Goal: Task Accomplishment & Management: Manage account settings

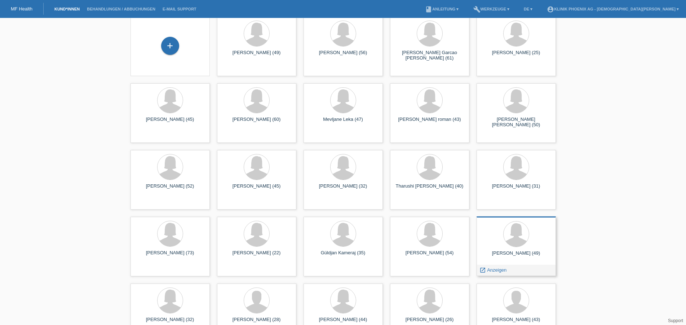
scroll to position [119, 0]
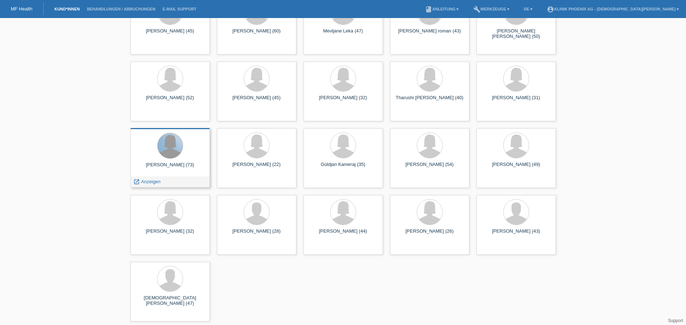
click at [171, 147] on div at bounding box center [170, 145] width 25 height 25
click at [145, 183] on span "Anzeigen" at bounding box center [150, 181] width 19 height 5
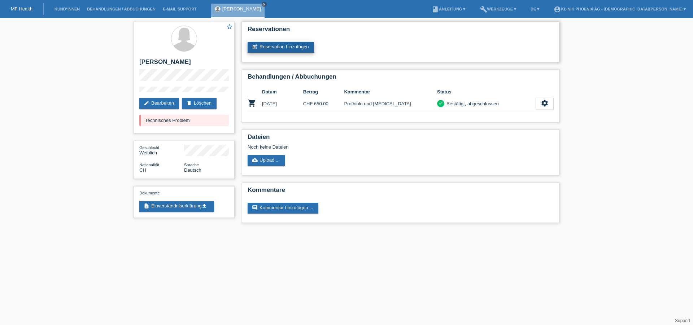
click at [274, 44] on link "post_add Reservation hinzufügen" at bounding box center [280, 47] width 66 height 11
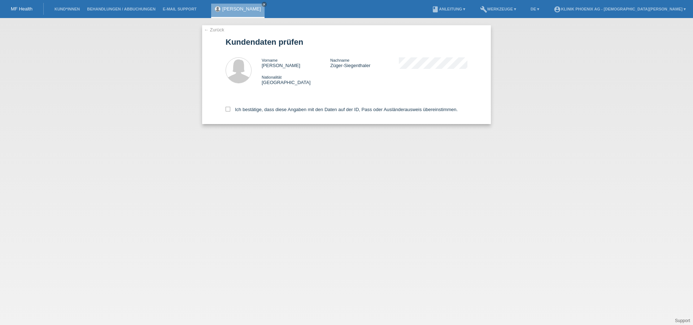
click at [227, 107] on div "Ich bestätige, dass diese Angaben mit den Daten auf der ID, Pass oder Ausländer…" at bounding box center [346, 108] width 242 height 32
click at [228, 110] on icon at bounding box center [227, 109] width 5 height 5
click at [228, 110] on input "Ich bestätige, dass diese Angaben mit den Daten auf der ID, Pass oder Ausländer…" at bounding box center [227, 109] width 5 height 5
checkbox input "true"
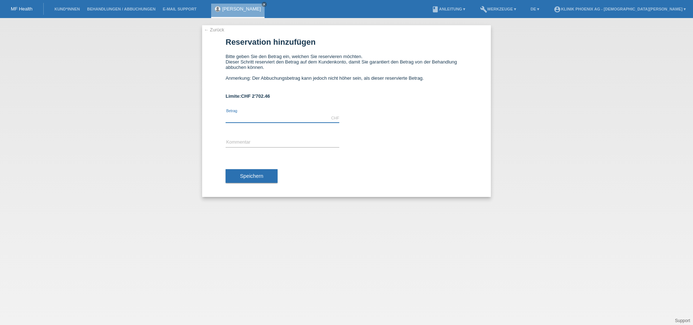
click at [255, 117] on input "text" at bounding box center [282, 118] width 114 height 9
type input "1000.00"
click at [239, 142] on input "text" at bounding box center [282, 142] width 114 height 9
type input "Hyaluron"
click at [256, 177] on span "Speichern" at bounding box center [251, 176] width 23 height 6
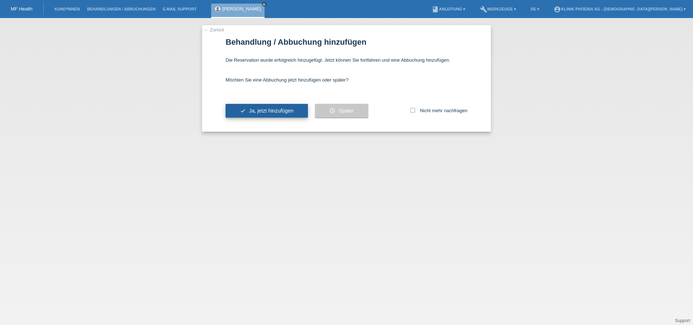
click at [254, 111] on span "Ja, jetzt hinzufügen" at bounding box center [271, 111] width 44 height 6
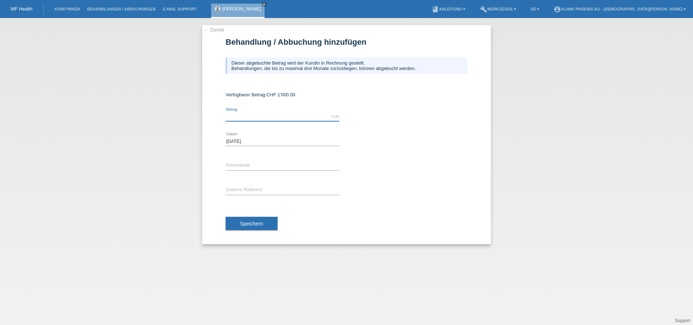
click at [256, 119] on input "text" at bounding box center [282, 116] width 114 height 9
type input "1000.00"
click at [254, 164] on input "text" at bounding box center [282, 165] width 114 height 9
type input "Hyaluron"
click at [257, 190] on input "text" at bounding box center [282, 190] width 114 height 9
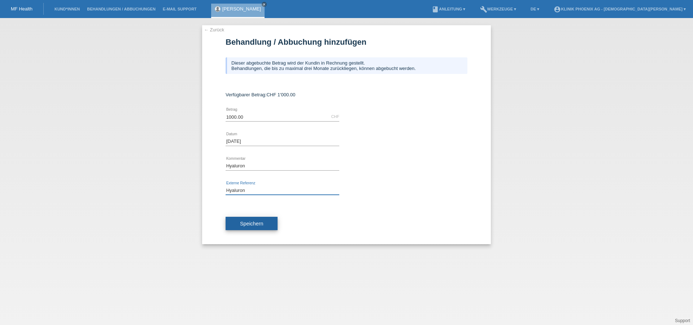
type input "Hyaluron"
click at [249, 224] on span "Speichern" at bounding box center [251, 224] width 23 height 6
